Goal: Find specific page/section: Find specific page/section

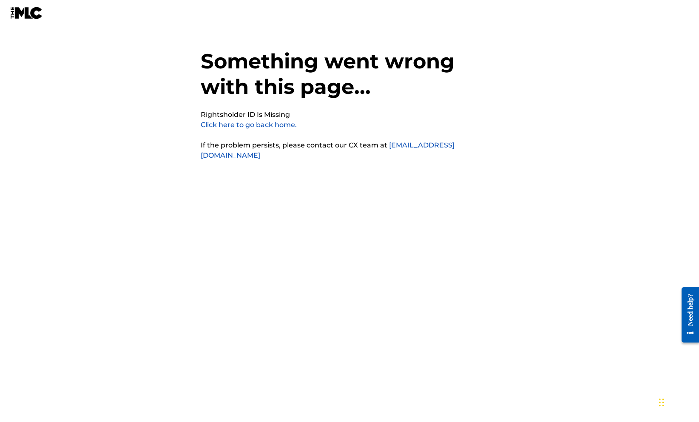
click at [235, 129] on link "Click here to go back home." at bounding box center [249, 125] width 96 height 8
